Goal: Navigation & Orientation: Find specific page/section

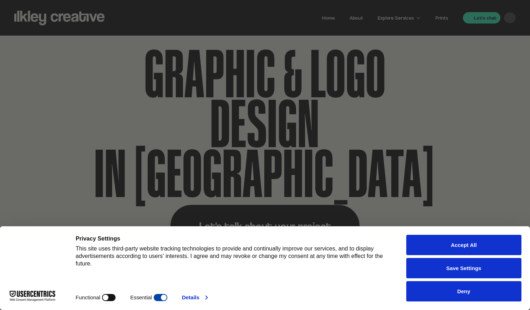
click at [478, 248] on button "Accept All" at bounding box center [464, 245] width 116 height 20
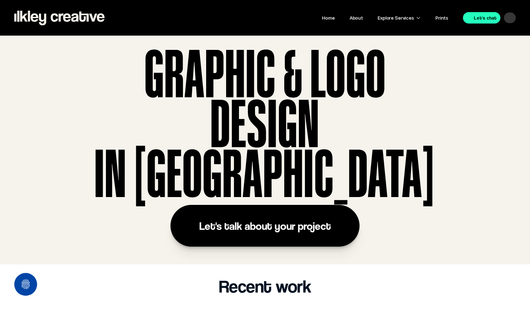
click at [394, 18] on p "Explore Services" at bounding box center [396, 17] width 36 height 9
click at [418, 19] on div at bounding box center [418, 17] width 5 height 5
click at [399, 18] on p "Explore Services" at bounding box center [396, 17] width 36 height 9
click at [416, 19] on div "Explore Services" at bounding box center [399, 17] width 43 height 13
click at [423, 18] on div "Home About Explore Services Prints Let's chat" at bounding box center [314, 17] width 404 height 13
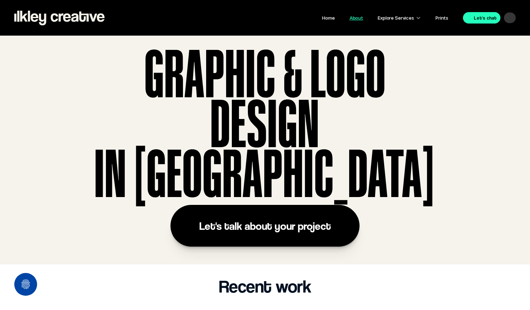
click at [356, 18] on link "About" at bounding box center [357, 18] width 14 height 6
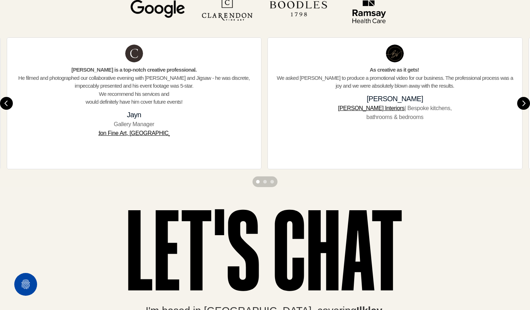
scroll to position [1087, 0]
